Goal: Task Accomplishment & Management: Use online tool/utility

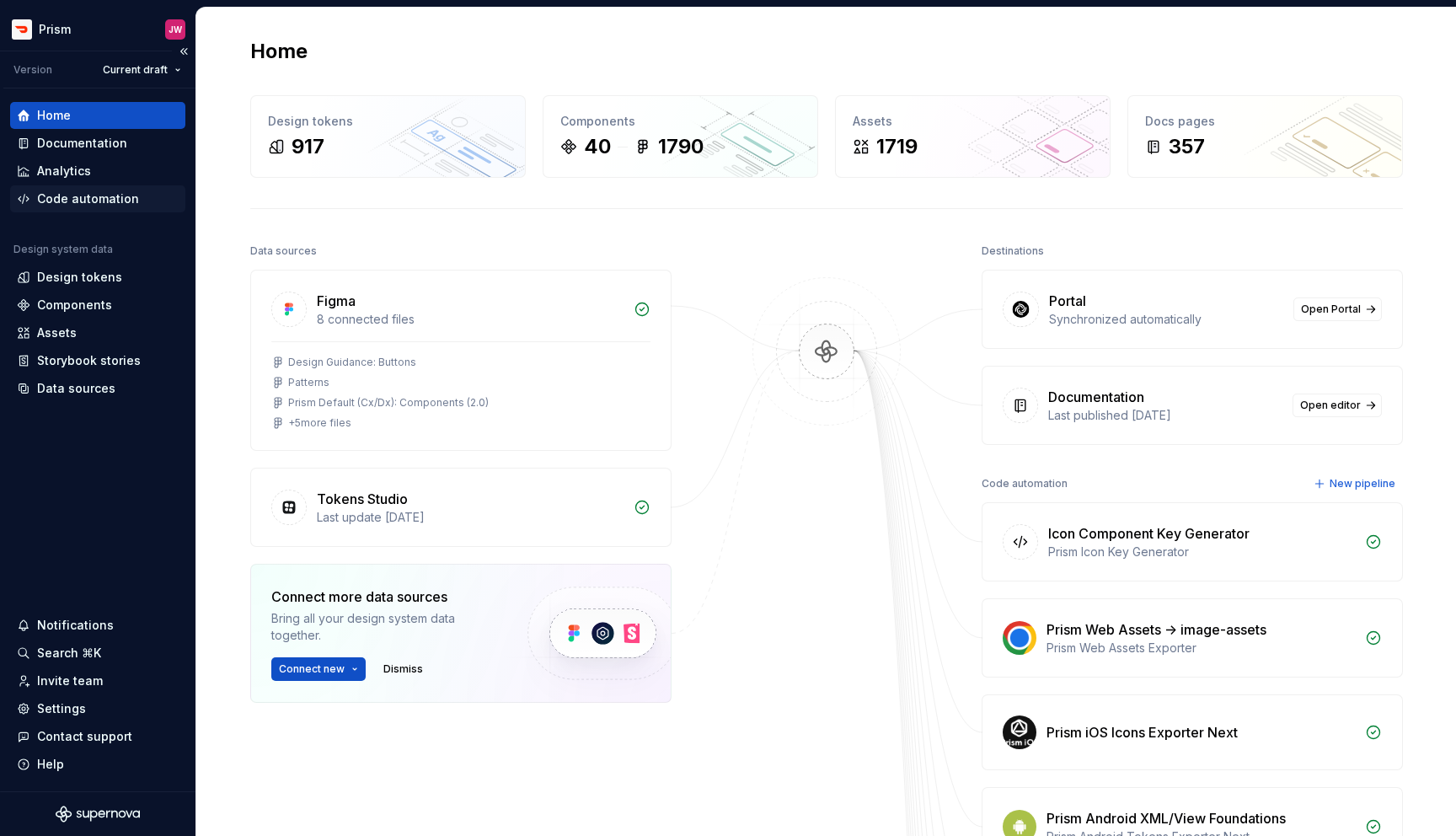
click at [94, 204] on div "Code automation" at bounding box center [88, 198] width 102 height 17
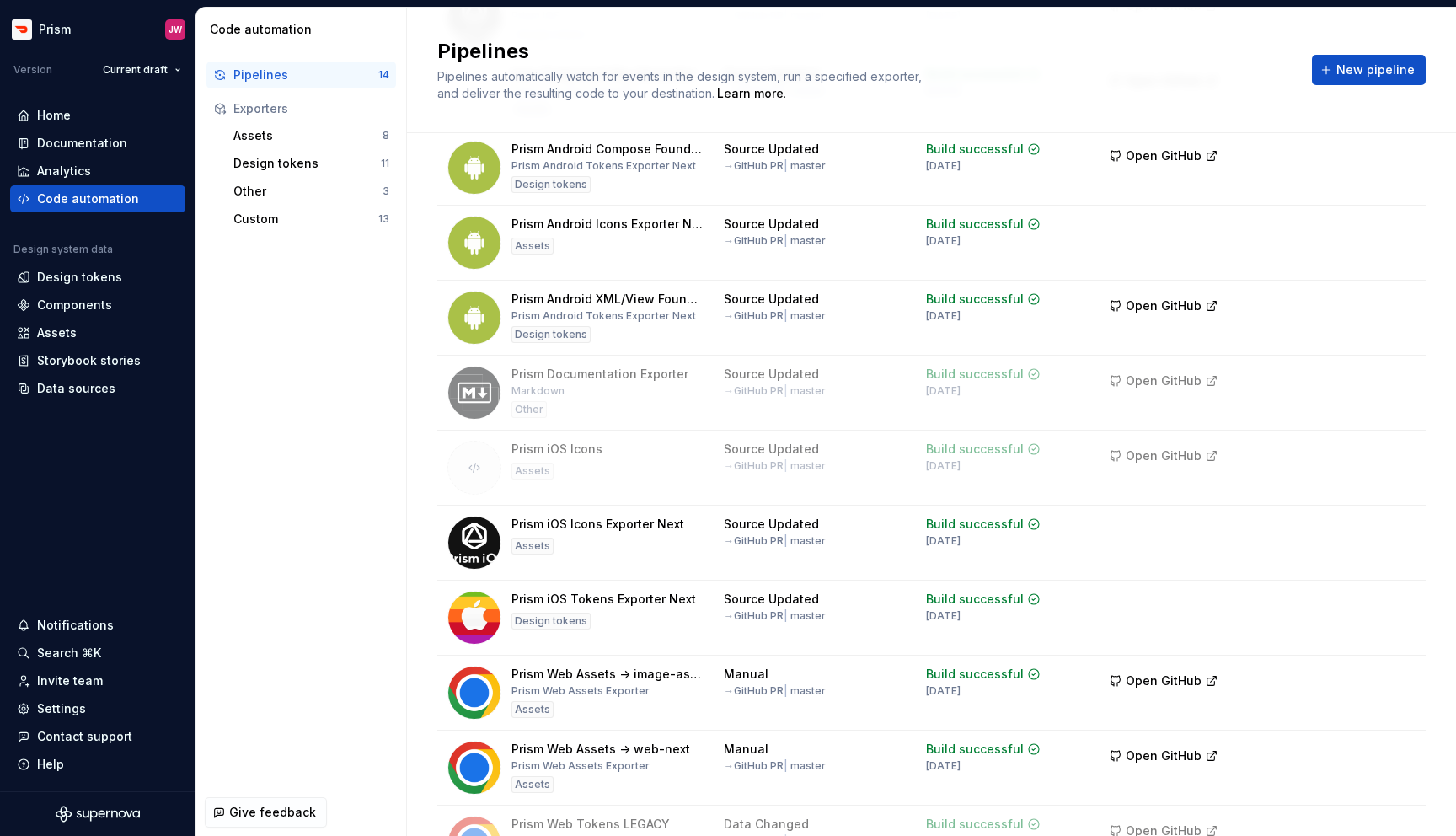
scroll to position [469, 0]
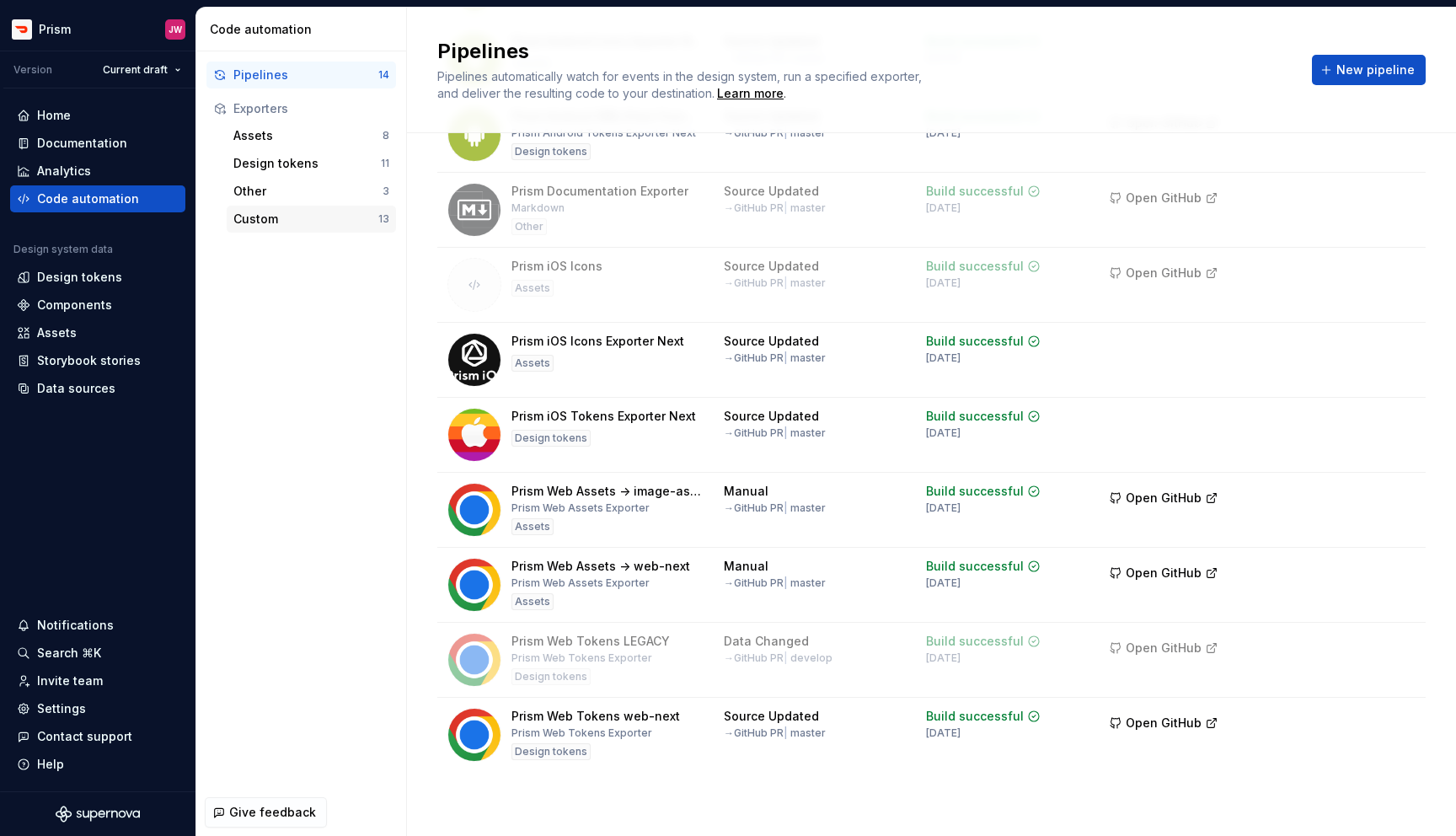
click at [325, 210] on div "Custom 13" at bounding box center [311, 219] width 169 height 27
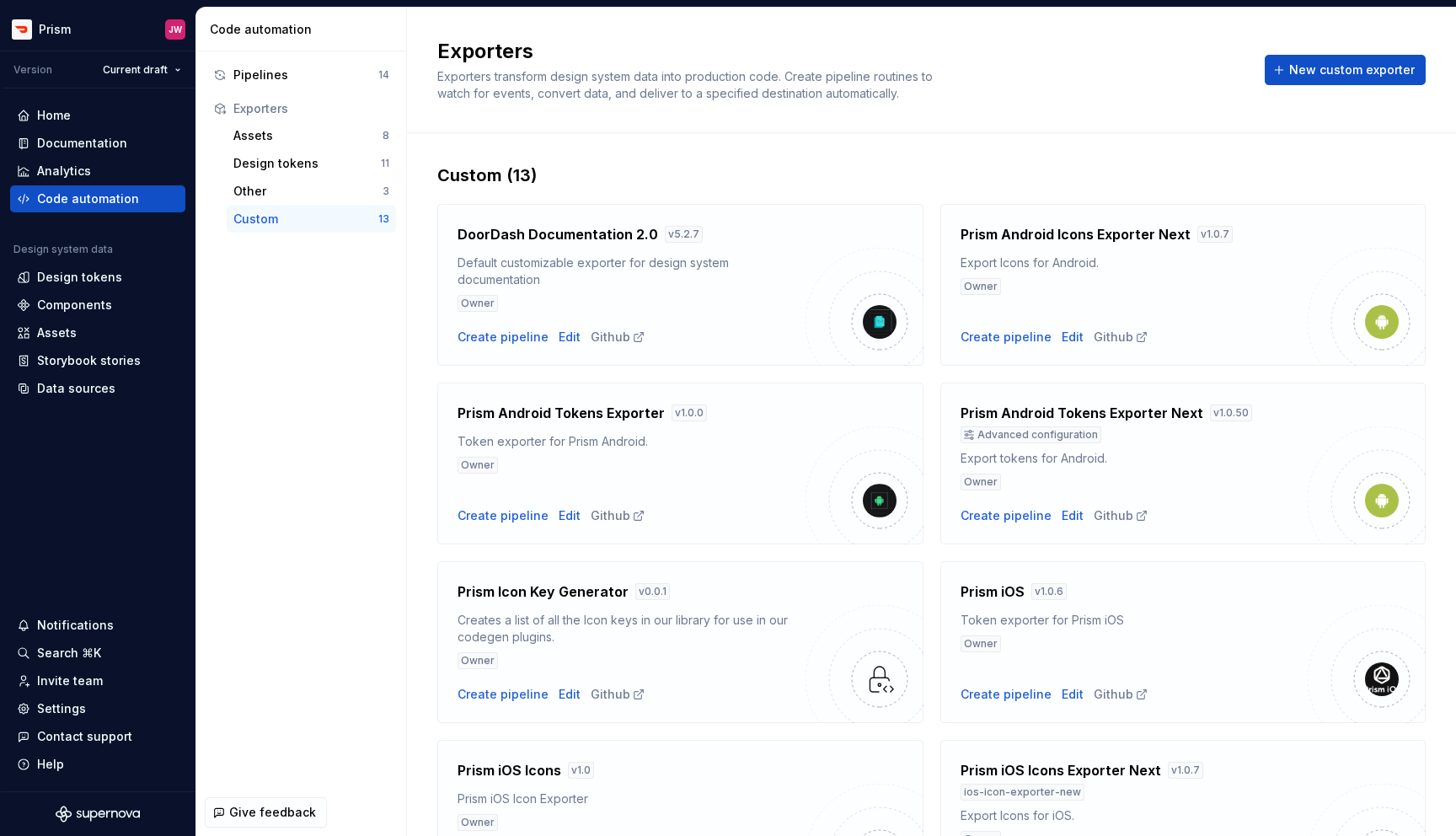
scroll to position [649, 0]
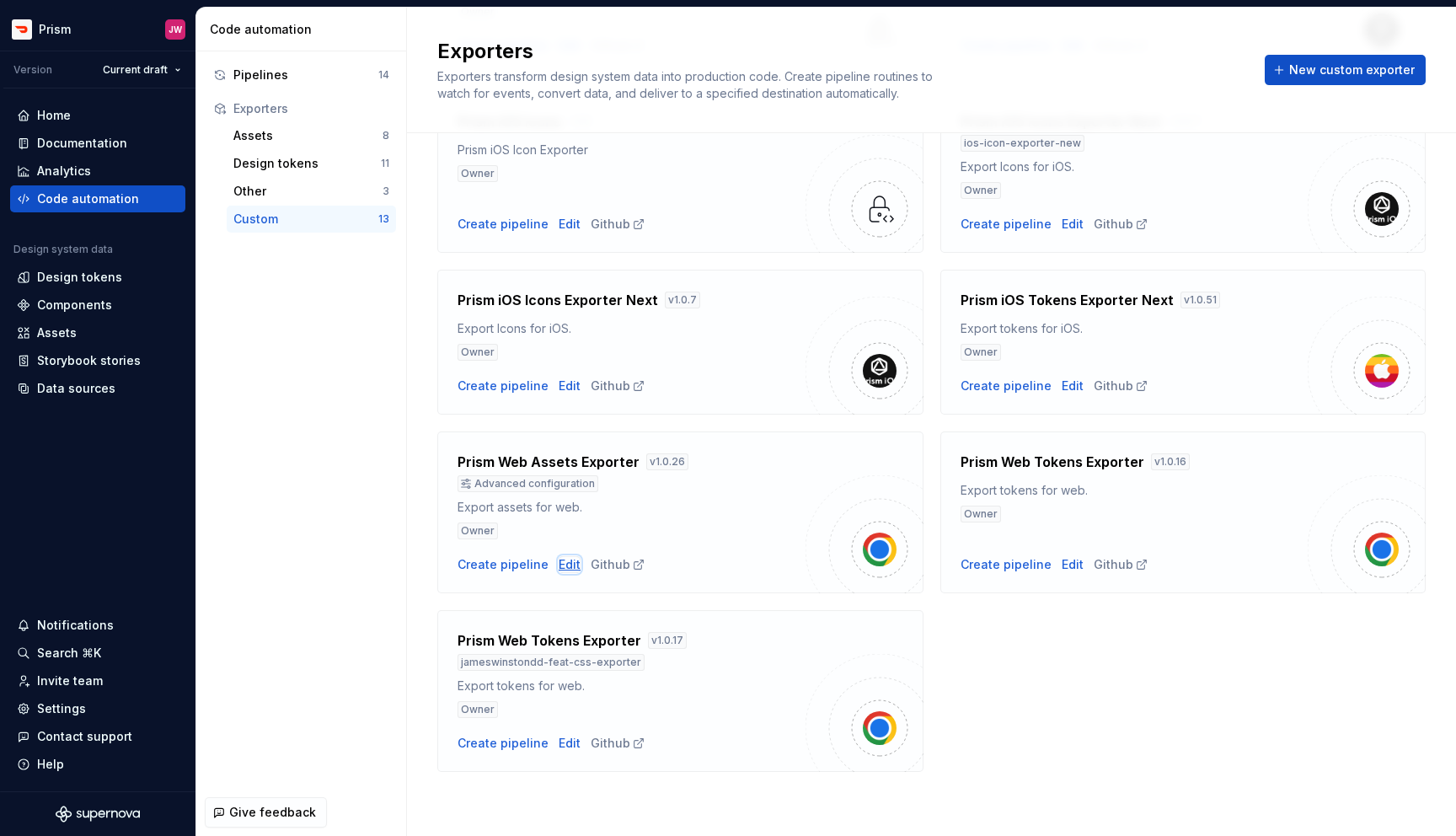
click at [562, 562] on div "Edit" at bounding box center [569, 564] width 22 height 17
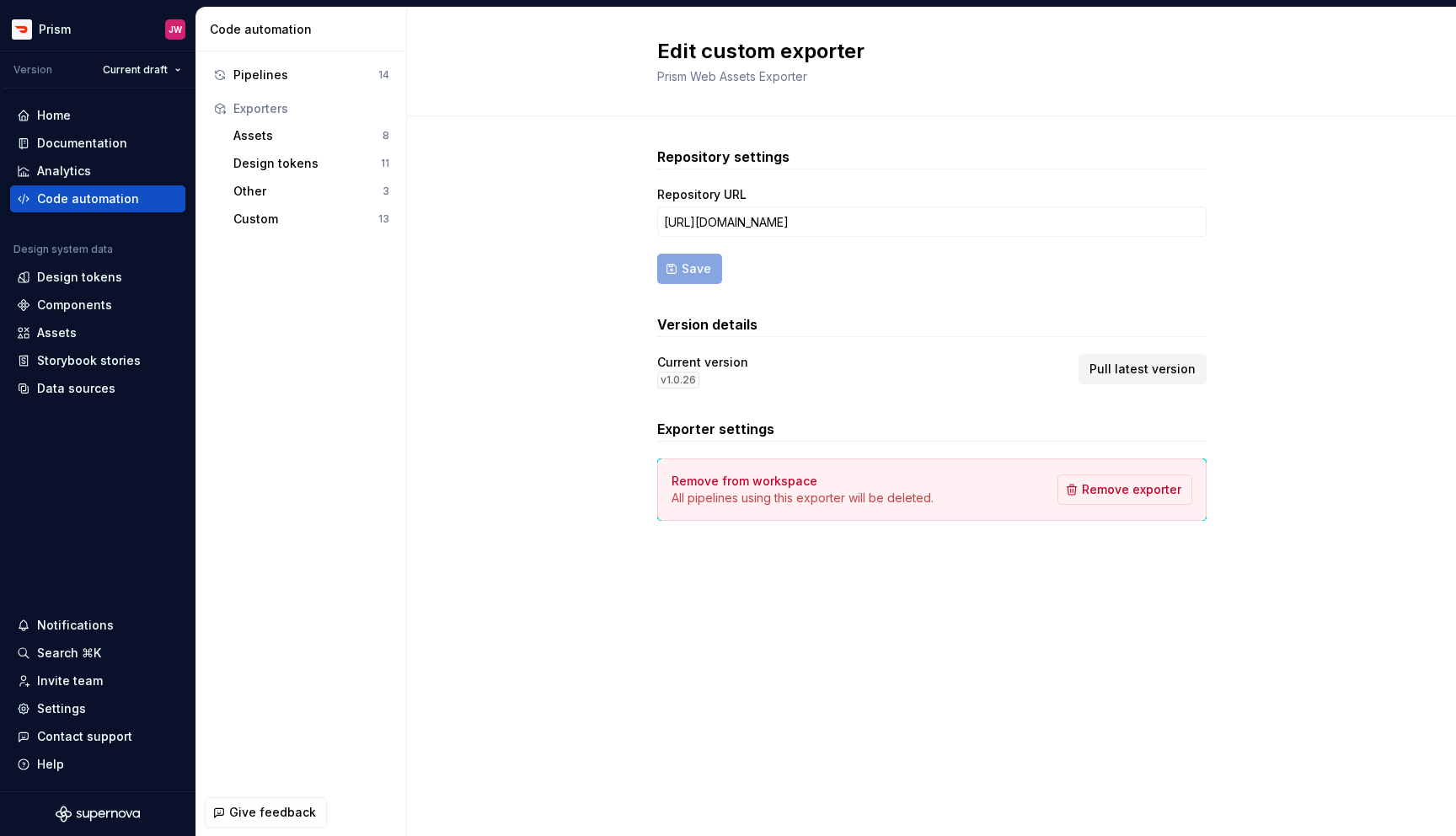
click at [1119, 380] on button "Pull latest version" at bounding box center [1143, 369] width 128 height 30
